Goal: Information Seeking & Learning: Learn about a topic

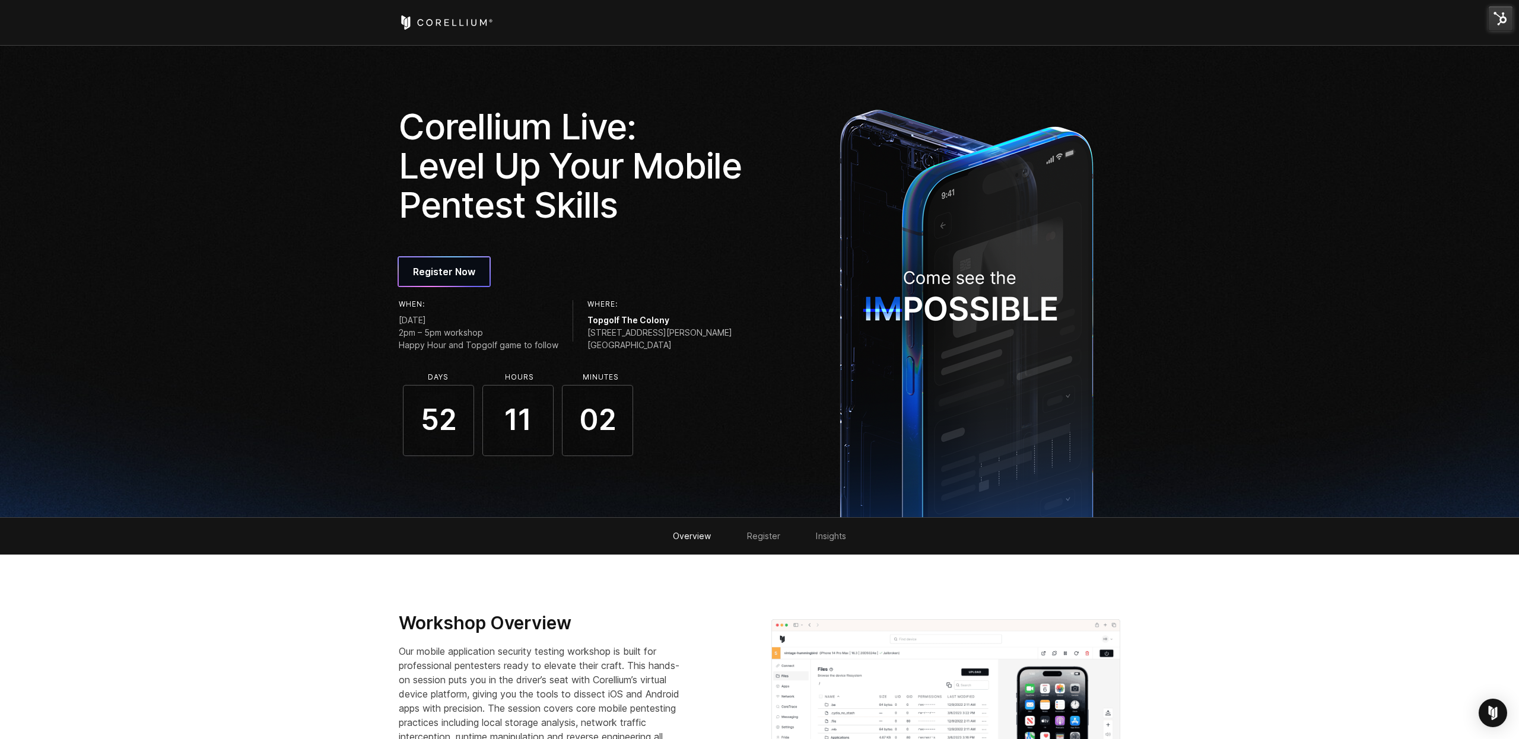
click at [437, 23] on icon "Corellium Home" at bounding box center [438, 22] width 5 height 7
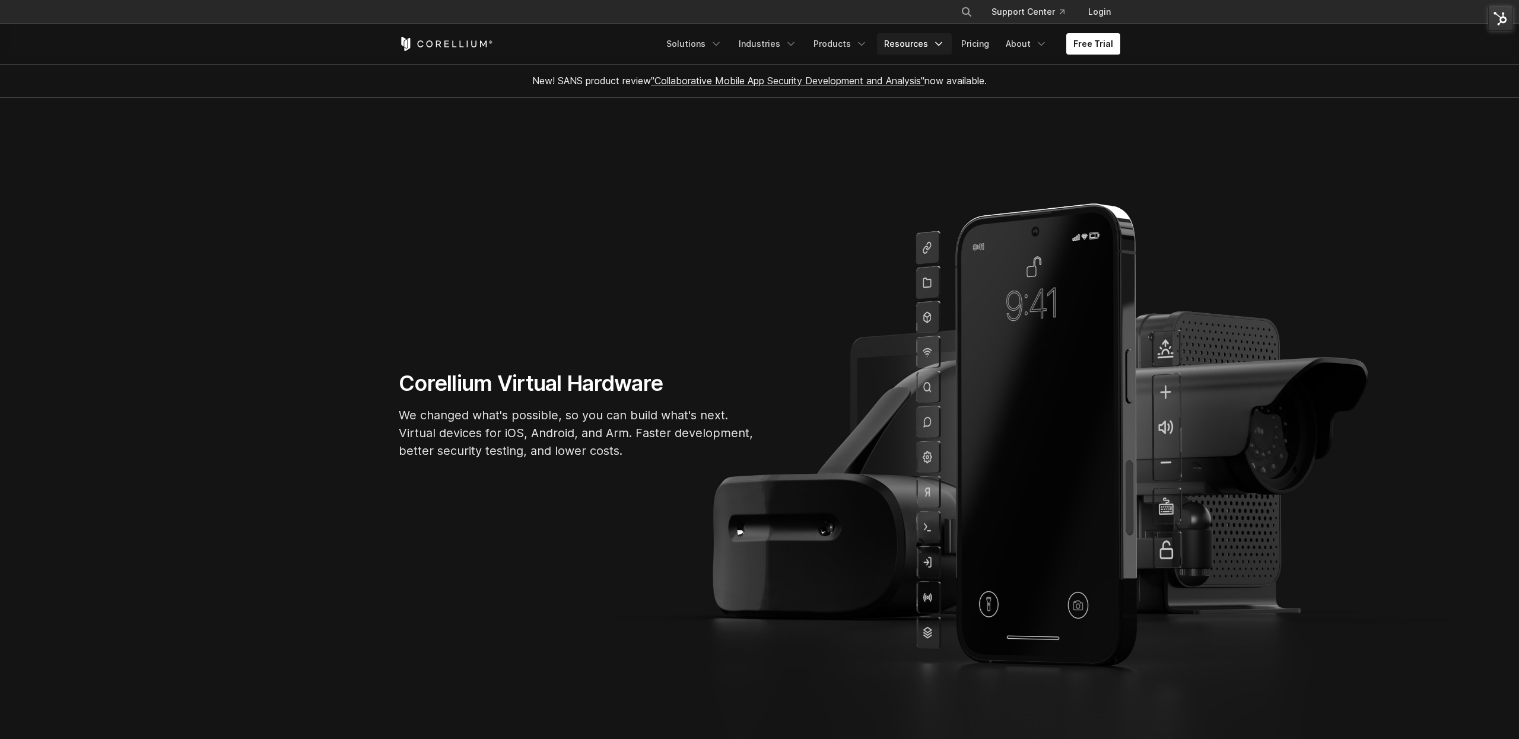
click at [939, 44] on icon "Navigation Menu" at bounding box center [939, 44] width 12 height 12
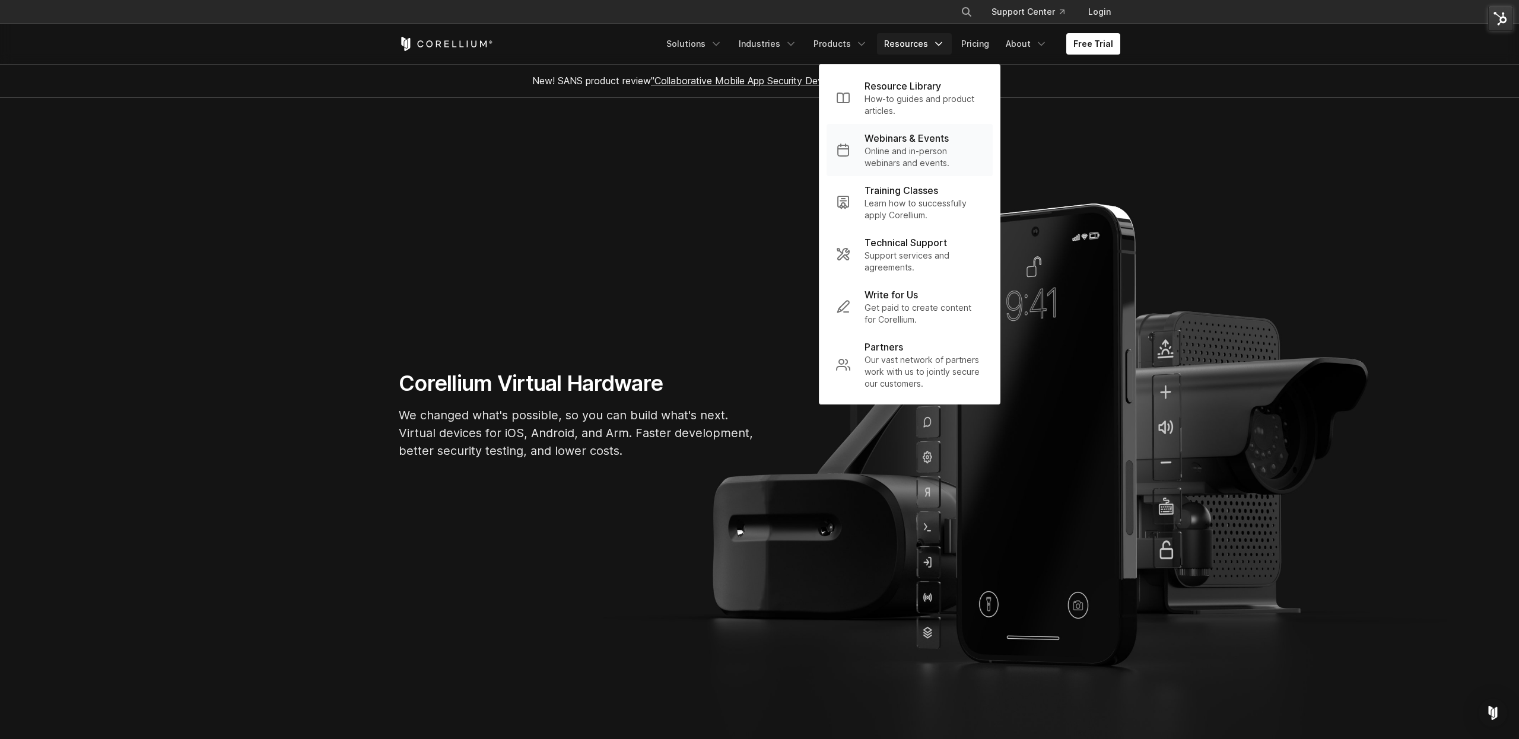
click at [902, 145] on p "Online and in-person webinars and events." at bounding box center [923, 157] width 119 height 24
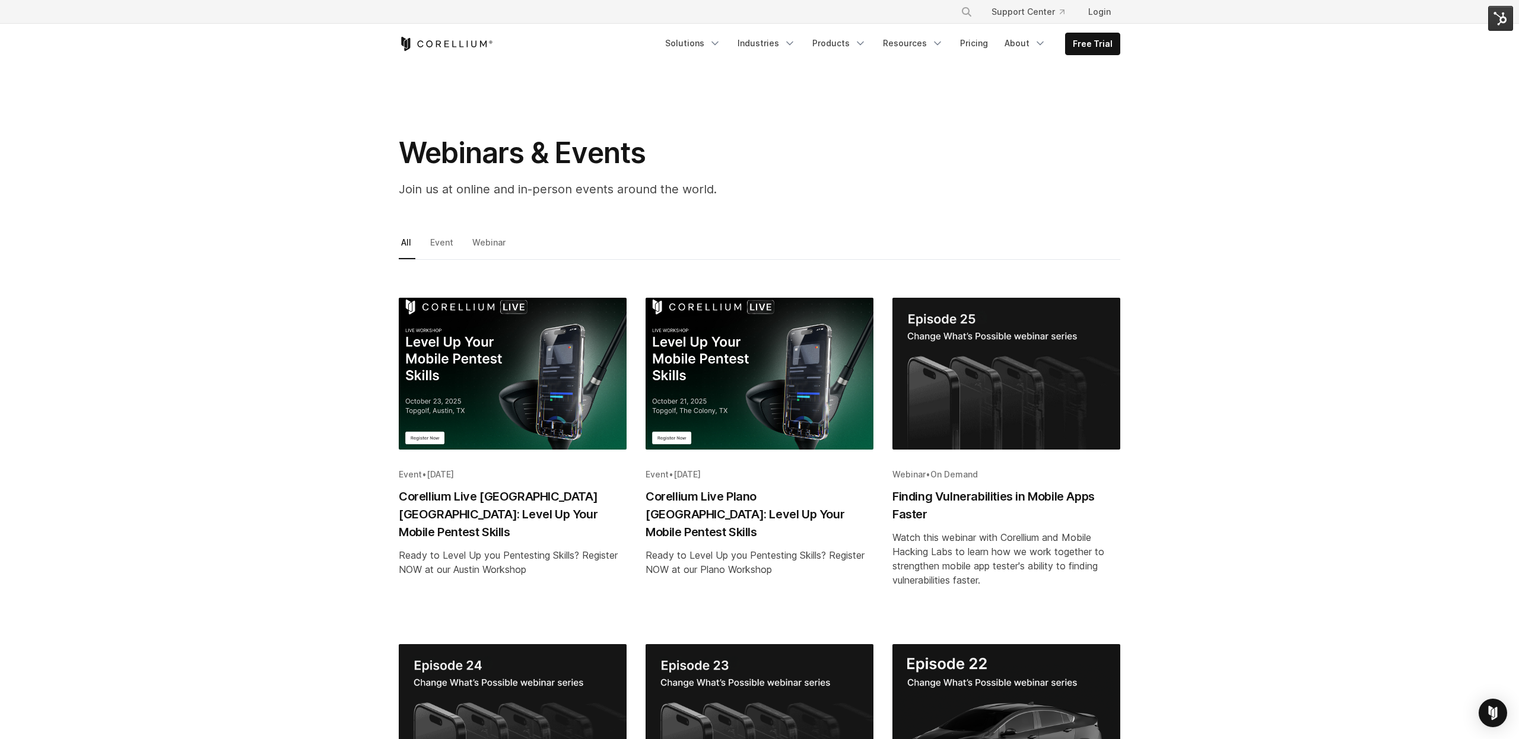
click at [573, 360] on img "Blog post summary: Corellium Live Austin TX: Level Up Your Mobile Pentest Skills" at bounding box center [513, 374] width 228 height 152
